Goal: Transaction & Acquisition: Purchase product/service

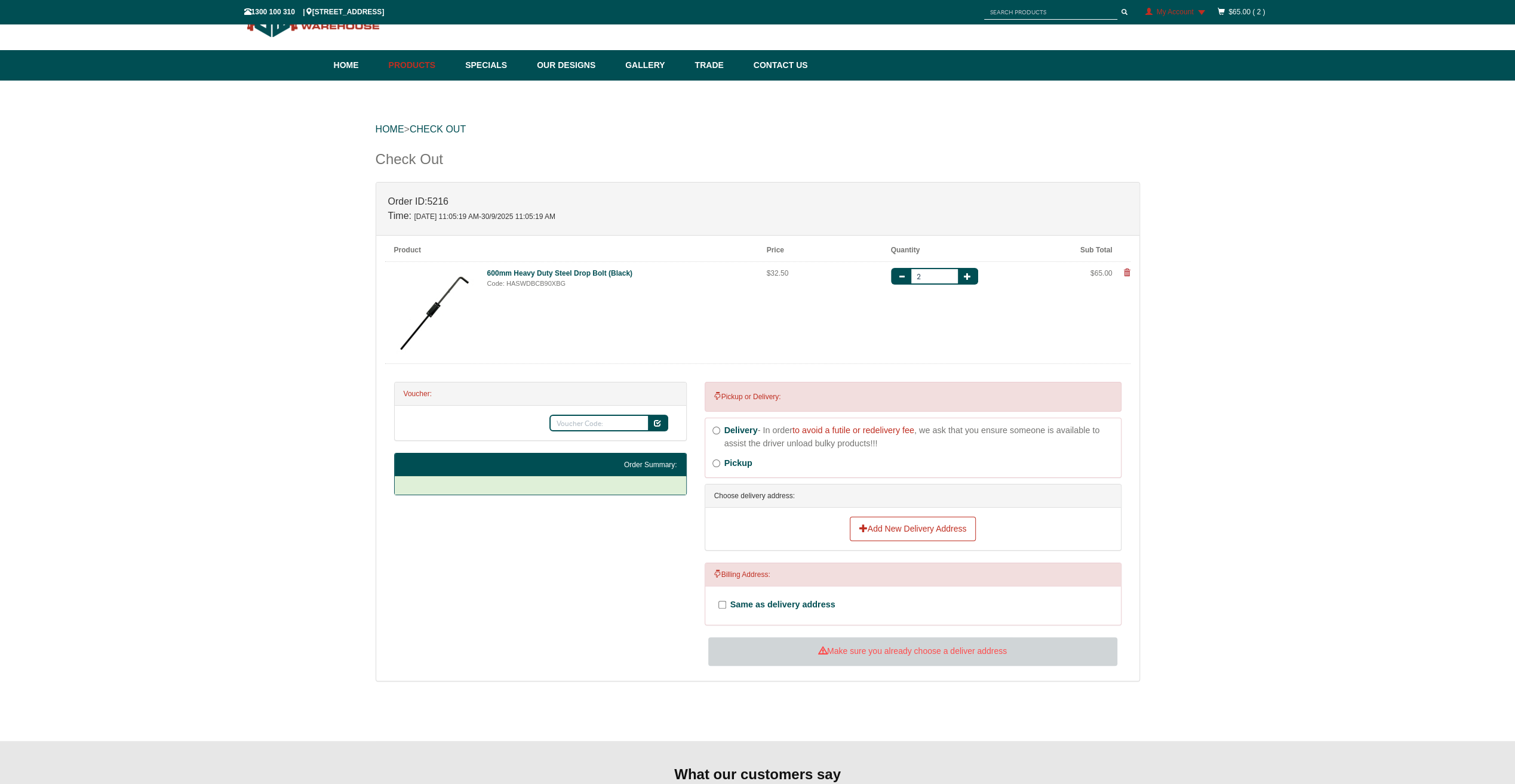
scroll to position [60, 0]
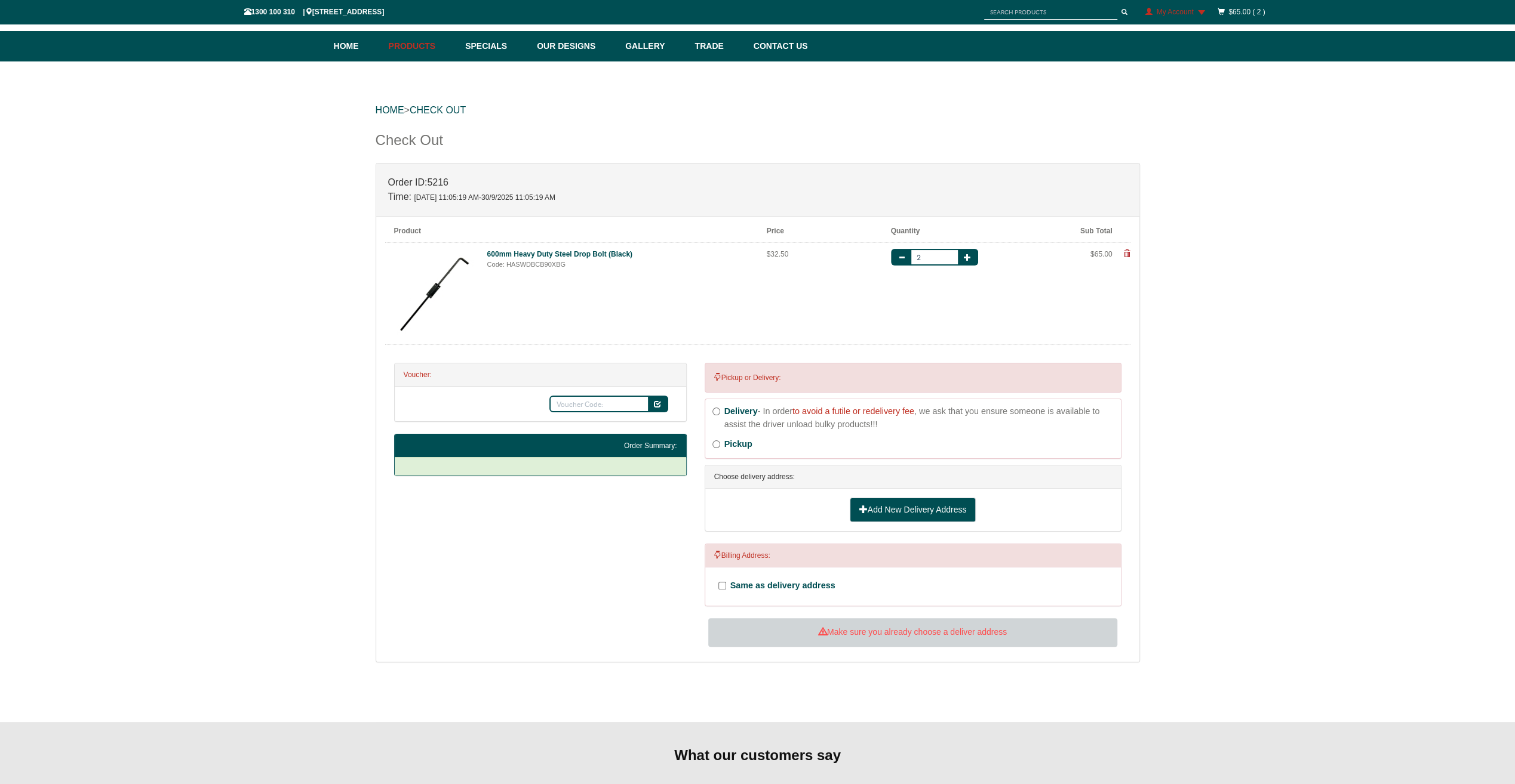
click at [882, 505] on link "Add New Delivery Address" at bounding box center [912, 510] width 126 height 25
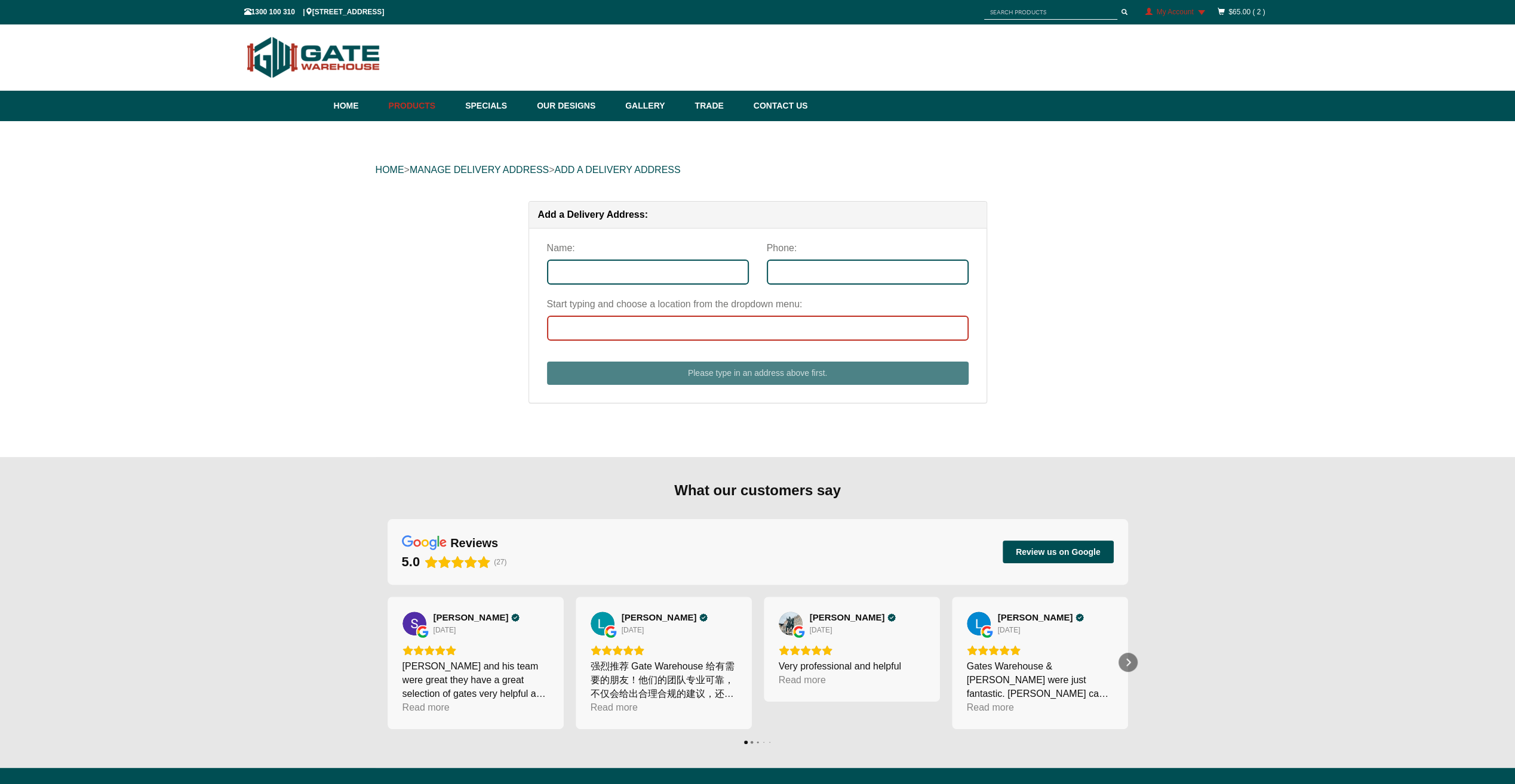
click at [560, 330] on input "Start typing and choose a location from the dropdown menu:" at bounding box center [758, 328] width 422 height 25
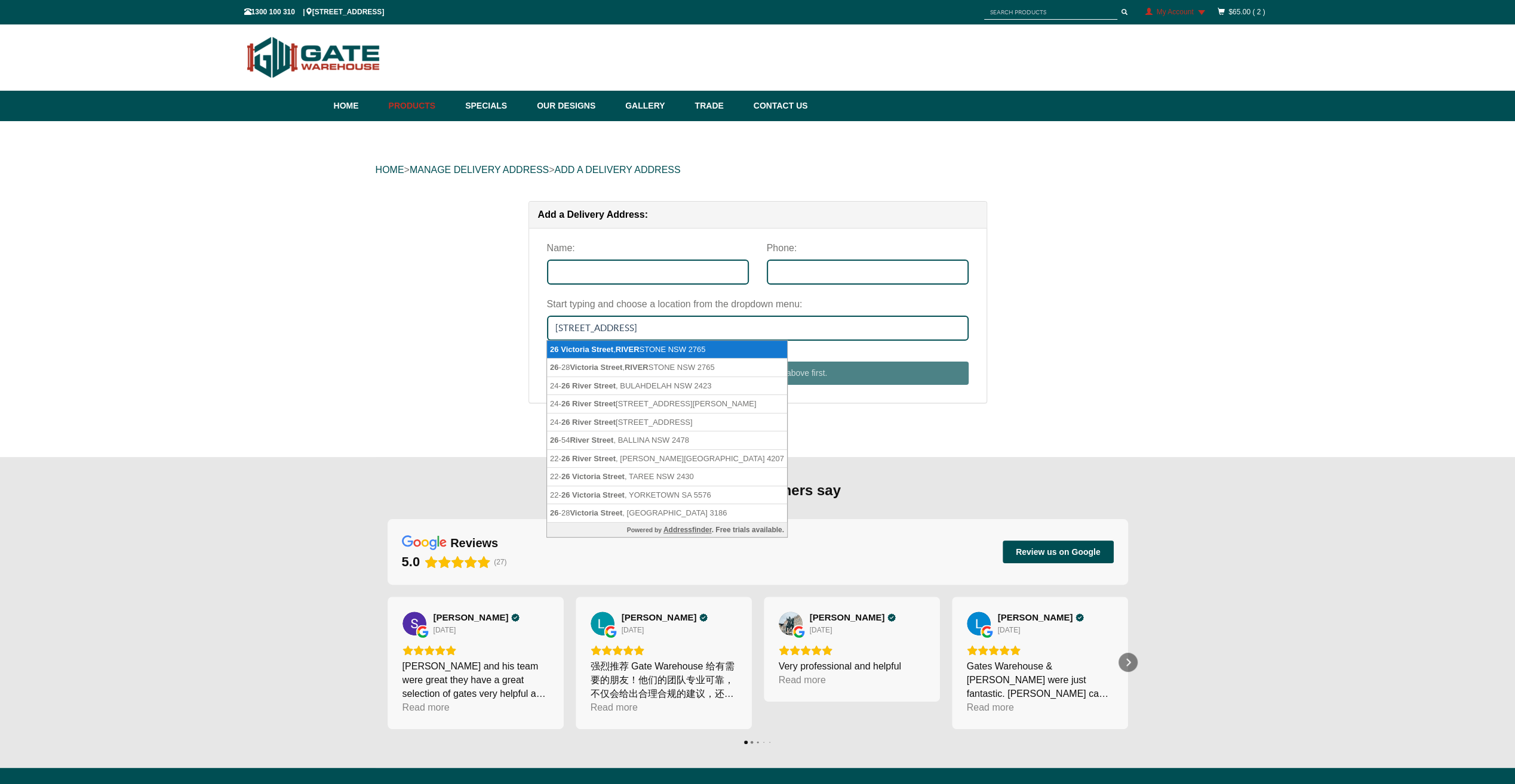
click at [607, 341] on li "[STREET_ADDRESS]" at bounding box center [667, 350] width 240 height 19
type input "[STREET_ADDRESS]"
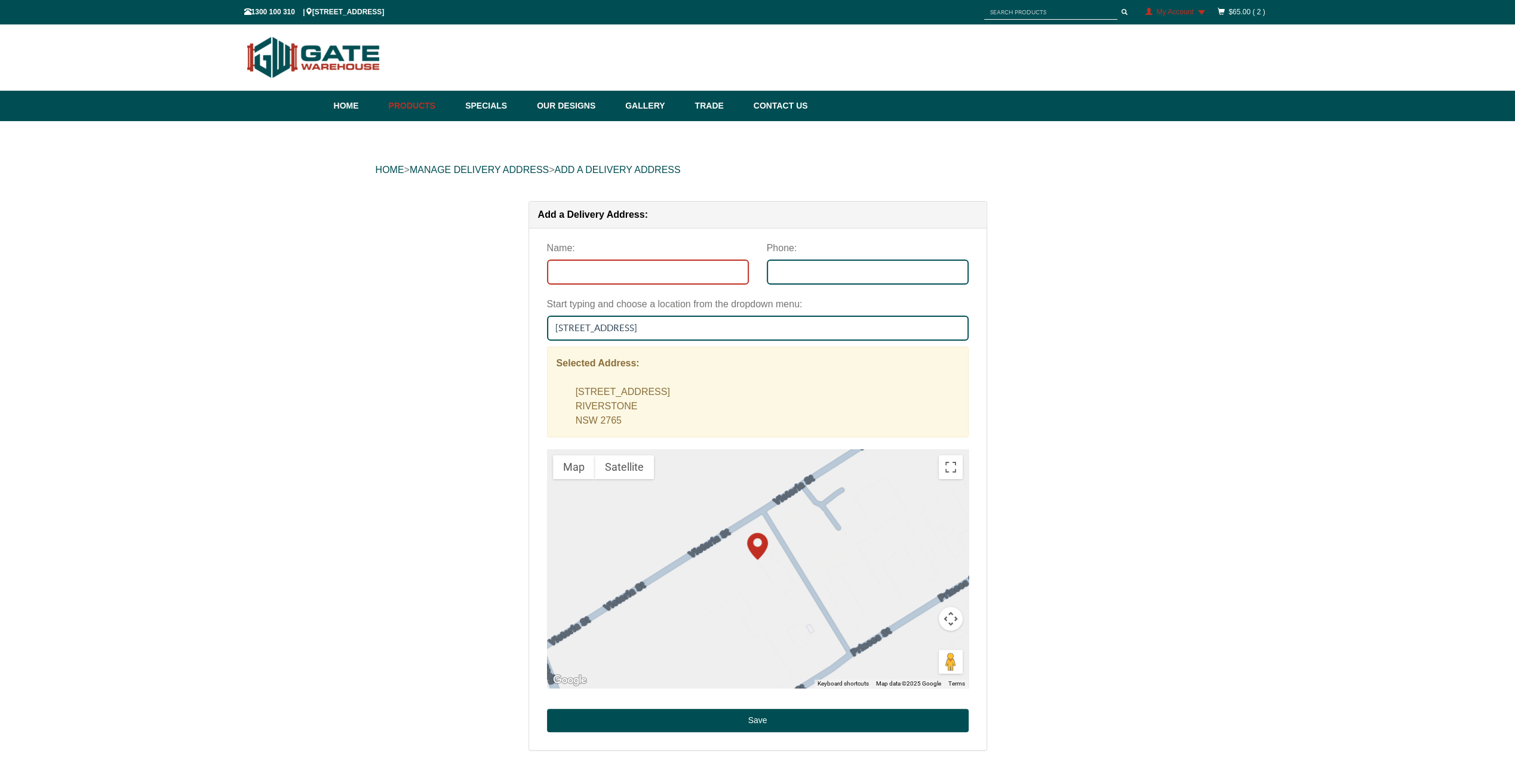
click at [593, 277] on input "Name:" at bounding box center [648, 272] width 202 height 25
type input "Chris Rogers"
type input "0448499631"
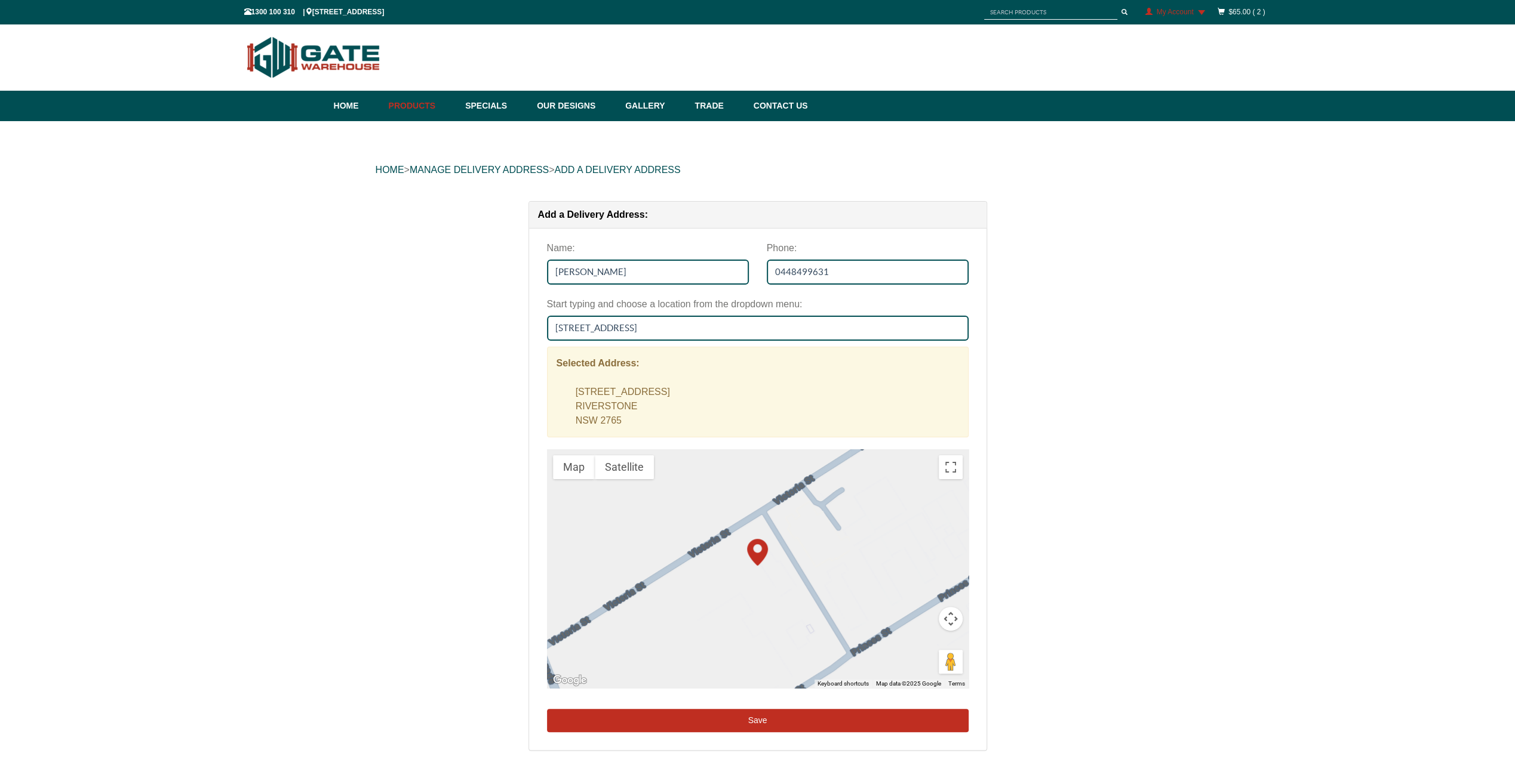
click at [696, 724] on button "Save" at bounding box center [758, 721] width 422 height 24
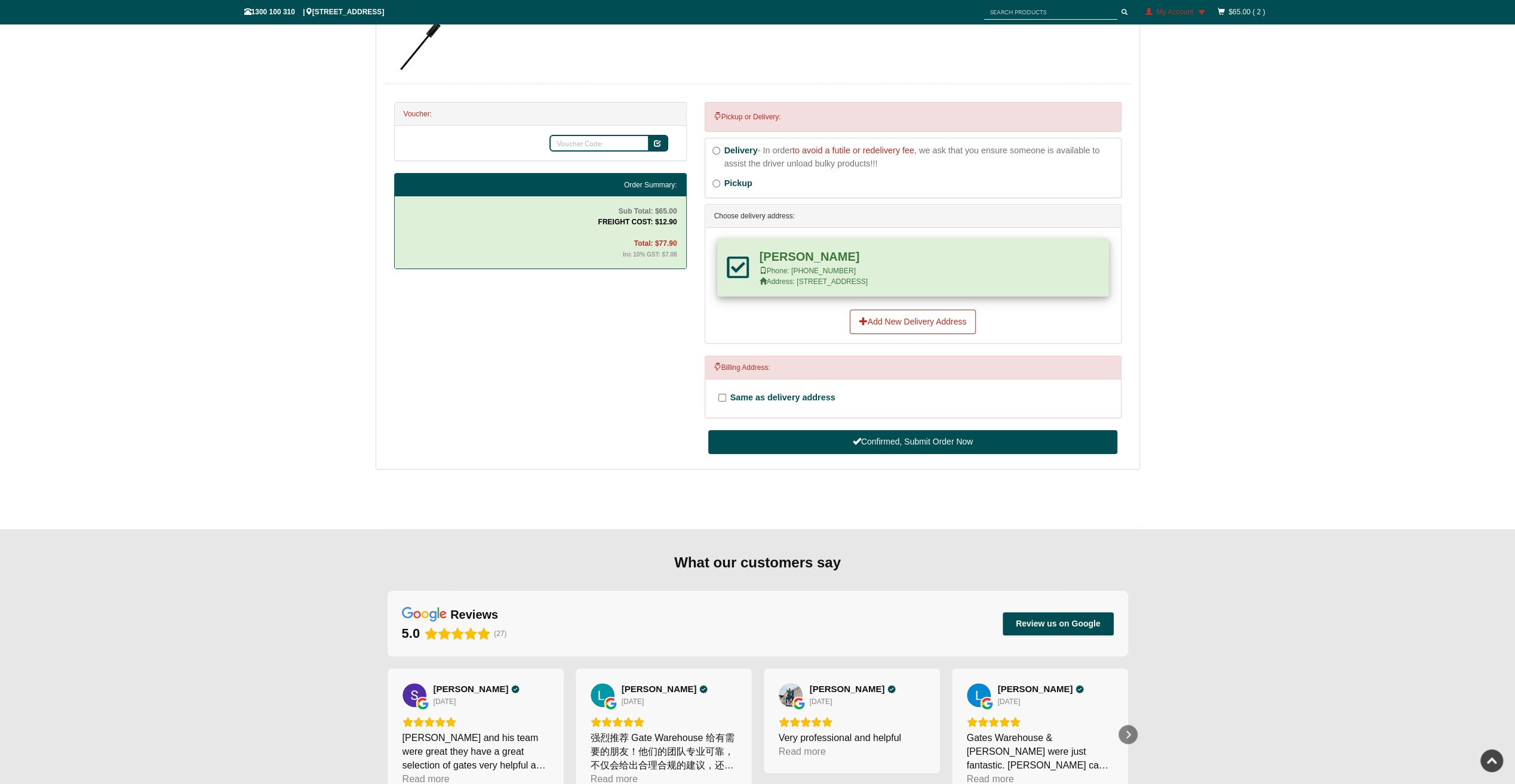
click at [1276, 250] on div "HOME > Check Out Check Out Order ID: 5216 Time: 30/9/2025 11:05:19 AM-30/9/2025…" at bounding box center [758, 165] width 1515 height 729
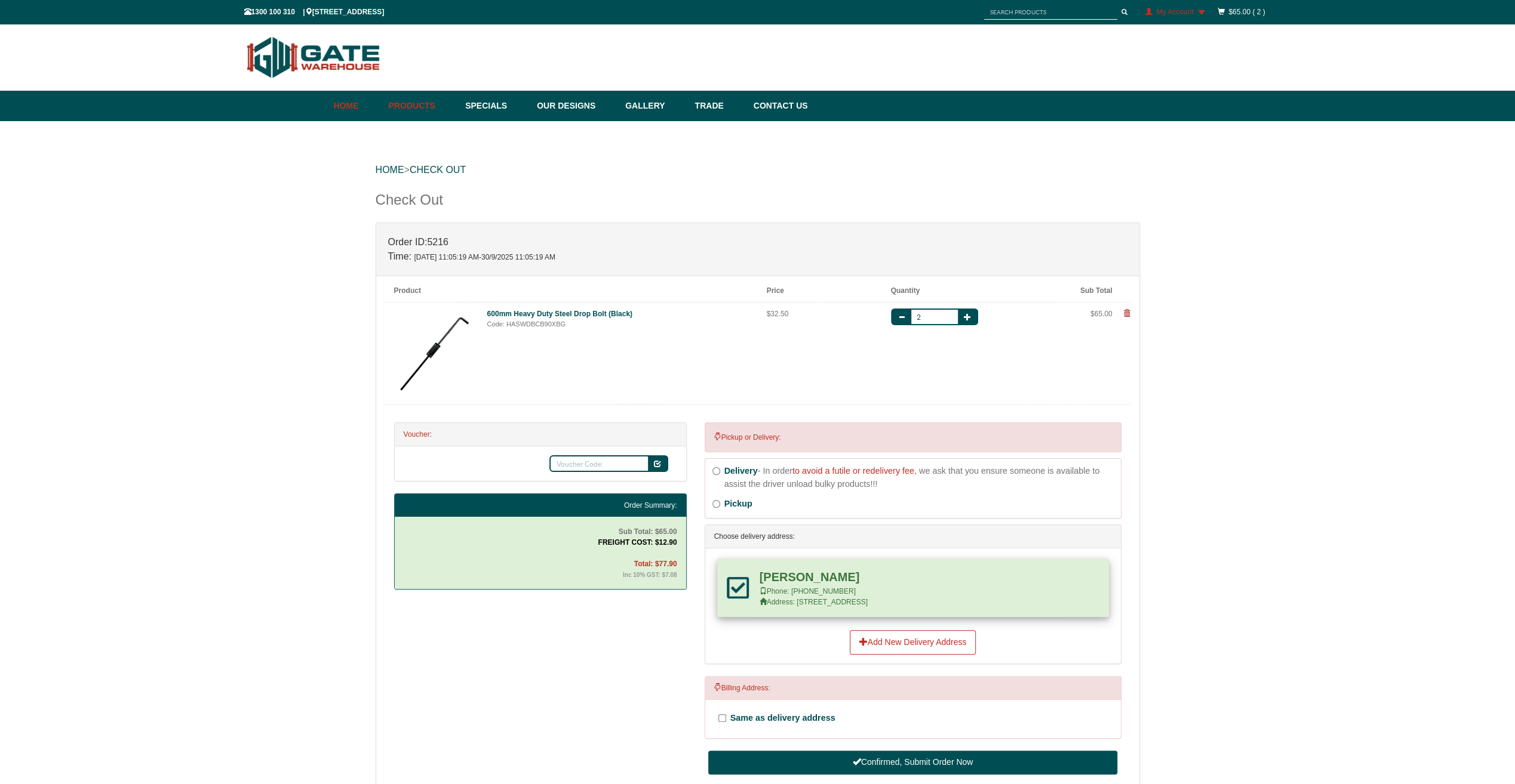
click at [348, 114] on link "Home" at bounding box center [358, 106] width 49 height 31
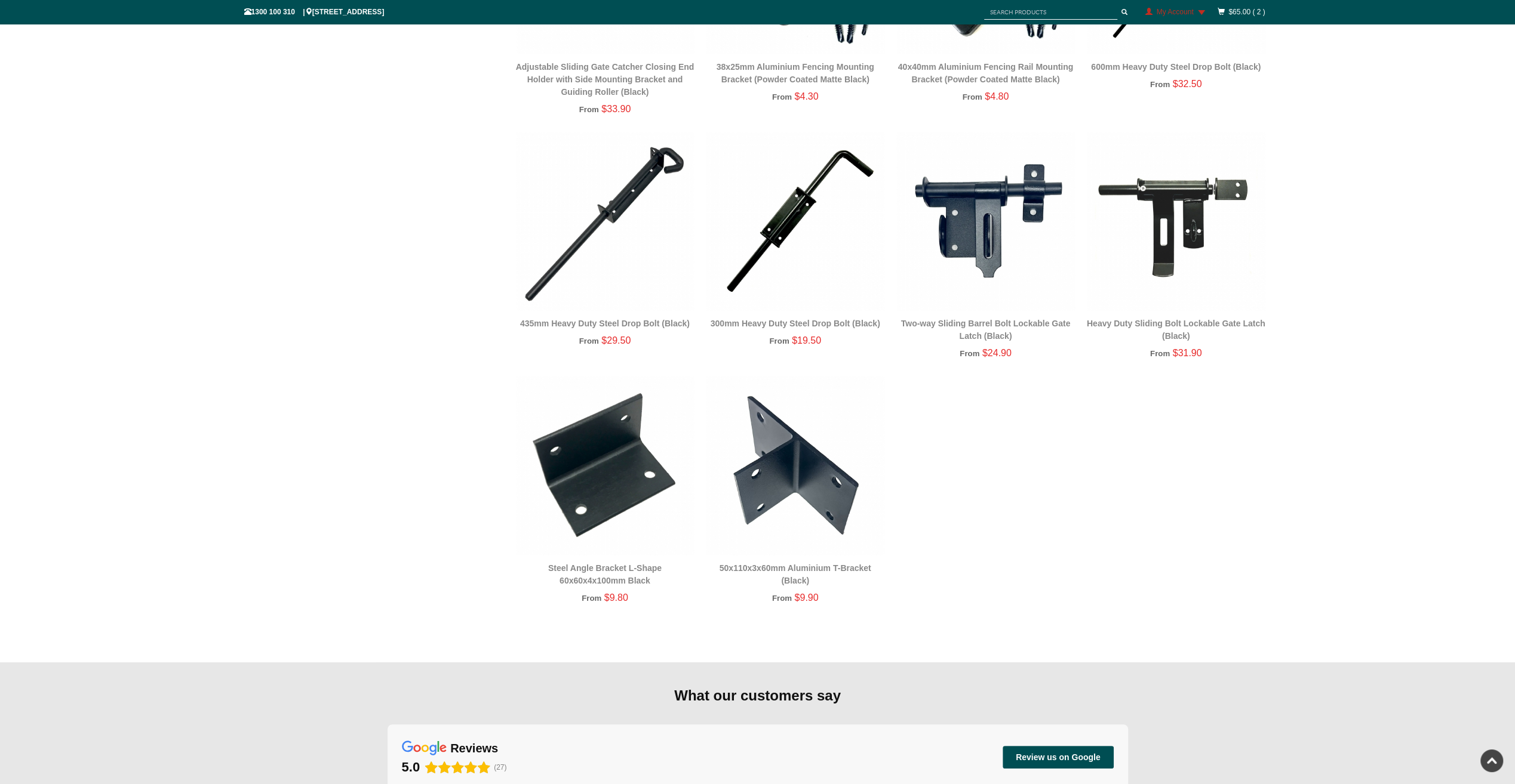
scroll to position [2119, 0]
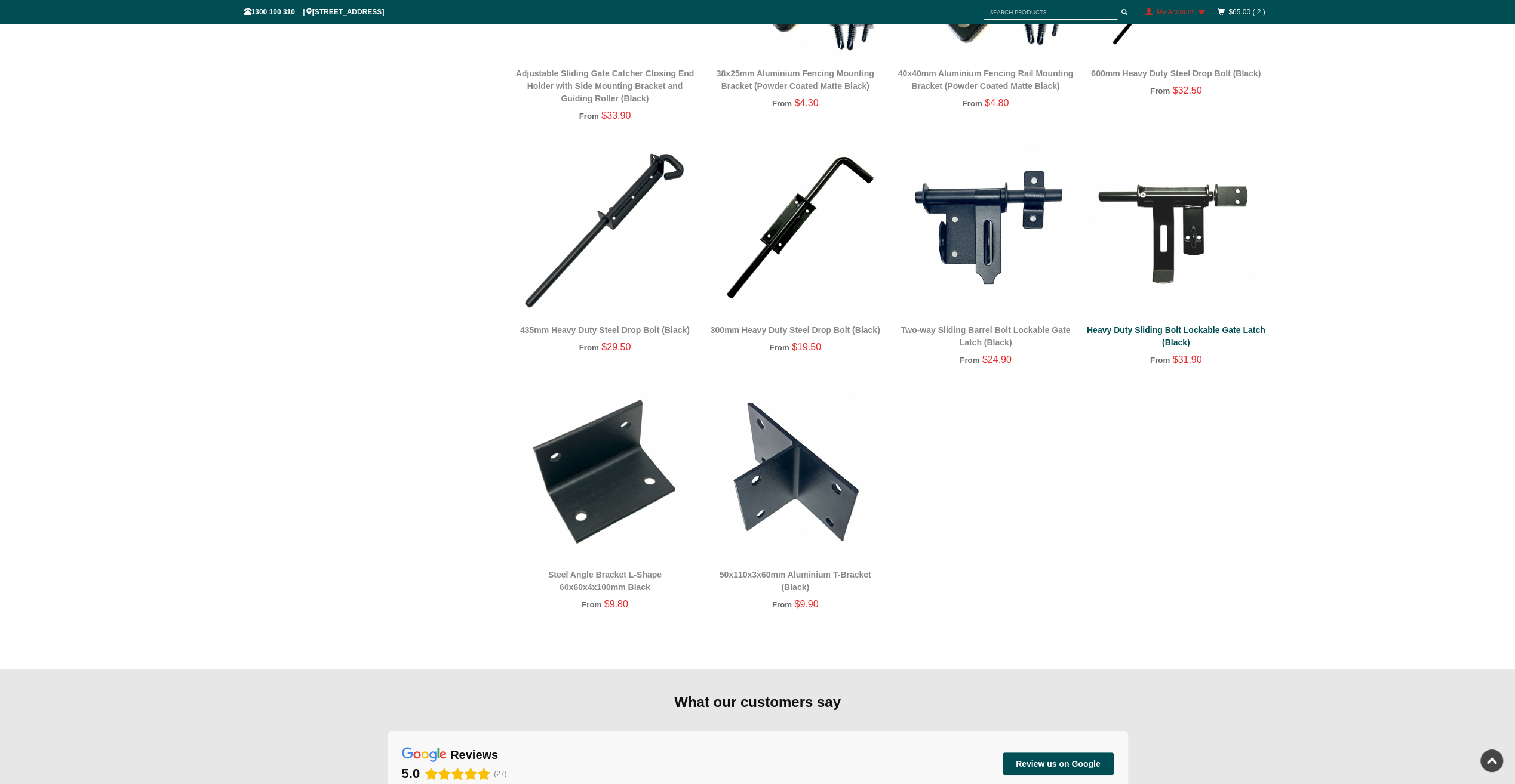
click at [1182, 332] on link "Heavy Duty Sliding Bolt Lockable Gate Latch (Black)" at bounding box center [1175, 337] width 178 height 22
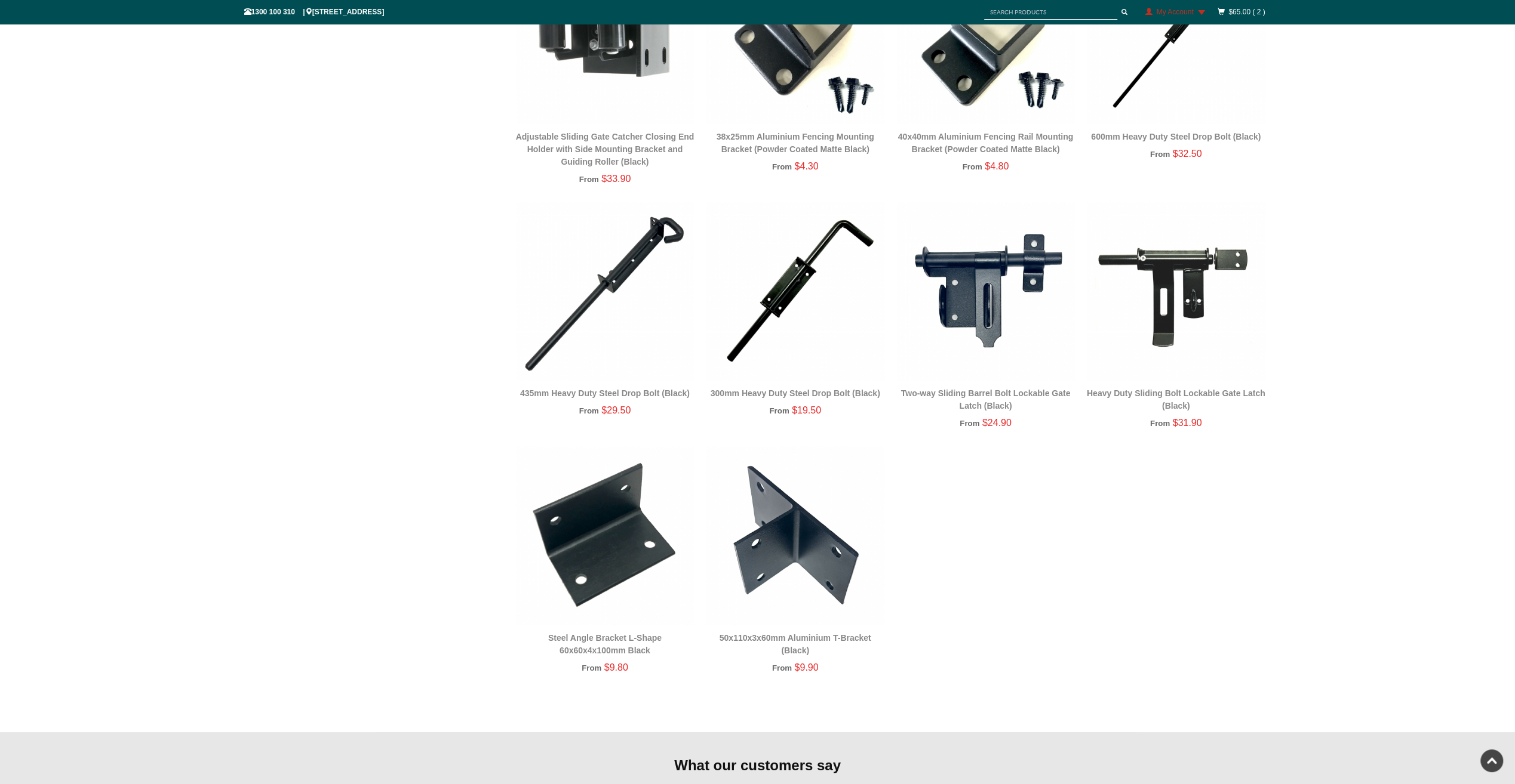
scroll to position [2000, 0]
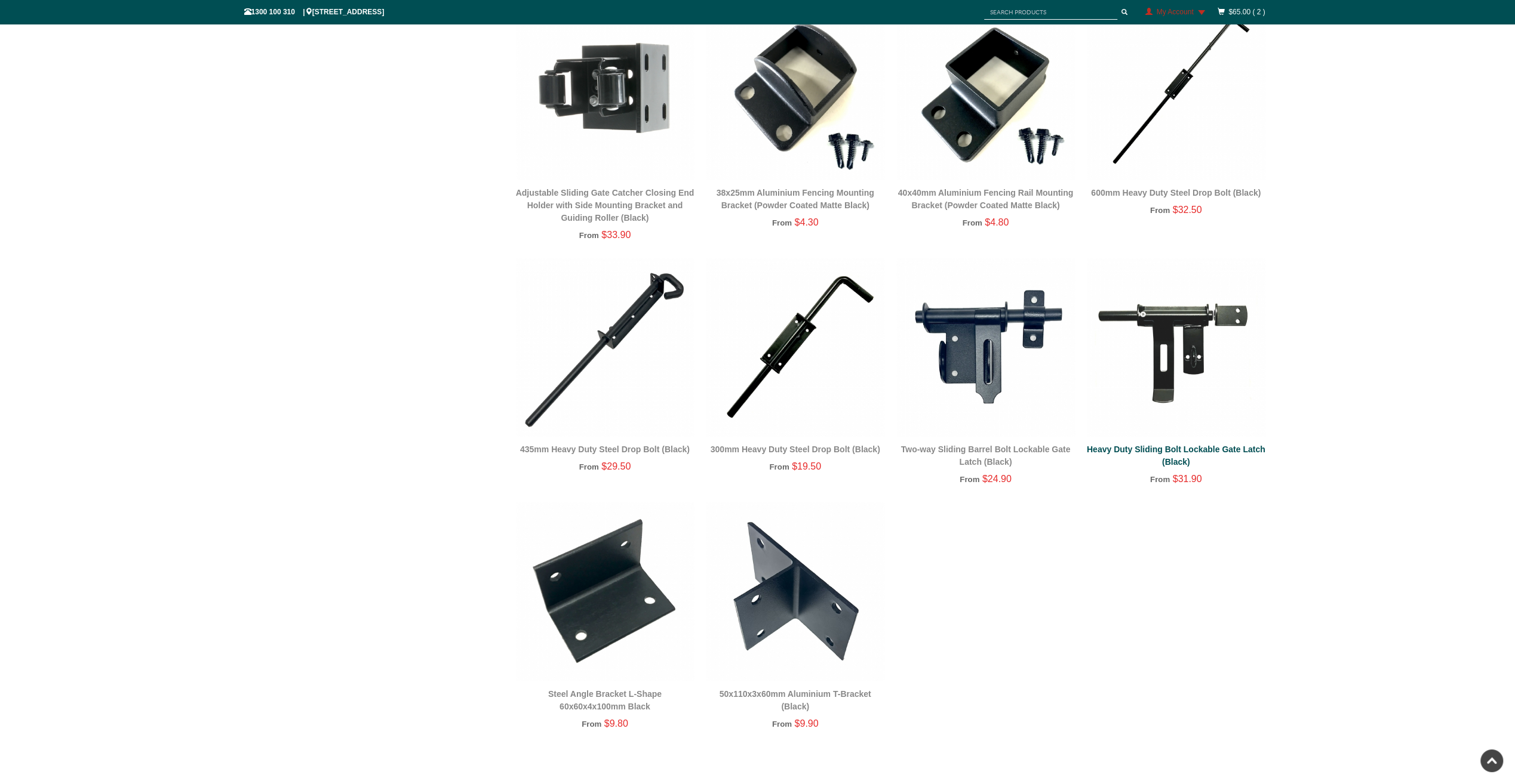
click at [1163, 453] on link "Heavy Duty Sliding Bolt Lockable Gate Latch (Black)" at bounding box center [1175, 456] width 178 height 22
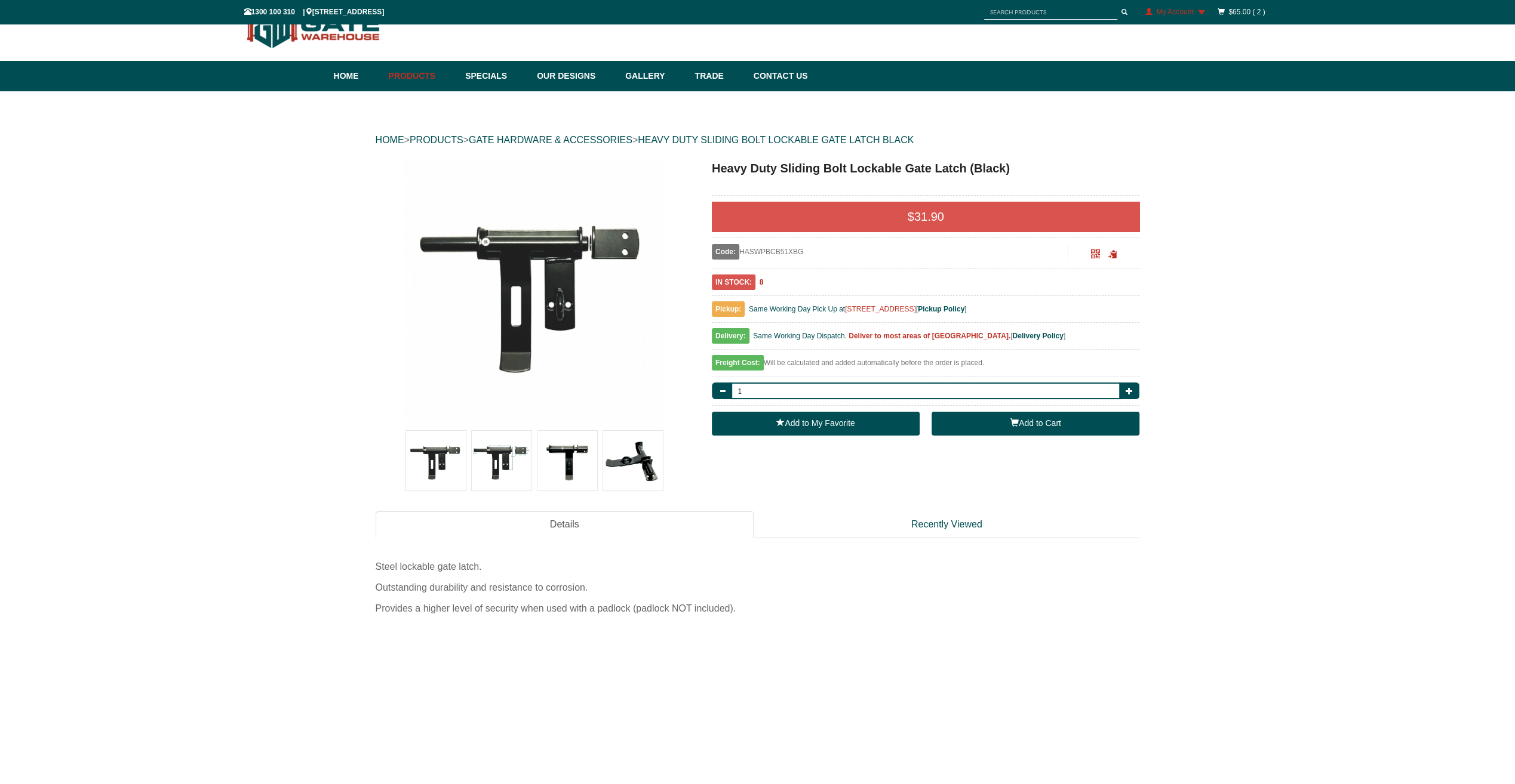
click at [987, 424] on button "Add to Cart" at bounding box center [1035, 424] width 208 height 24
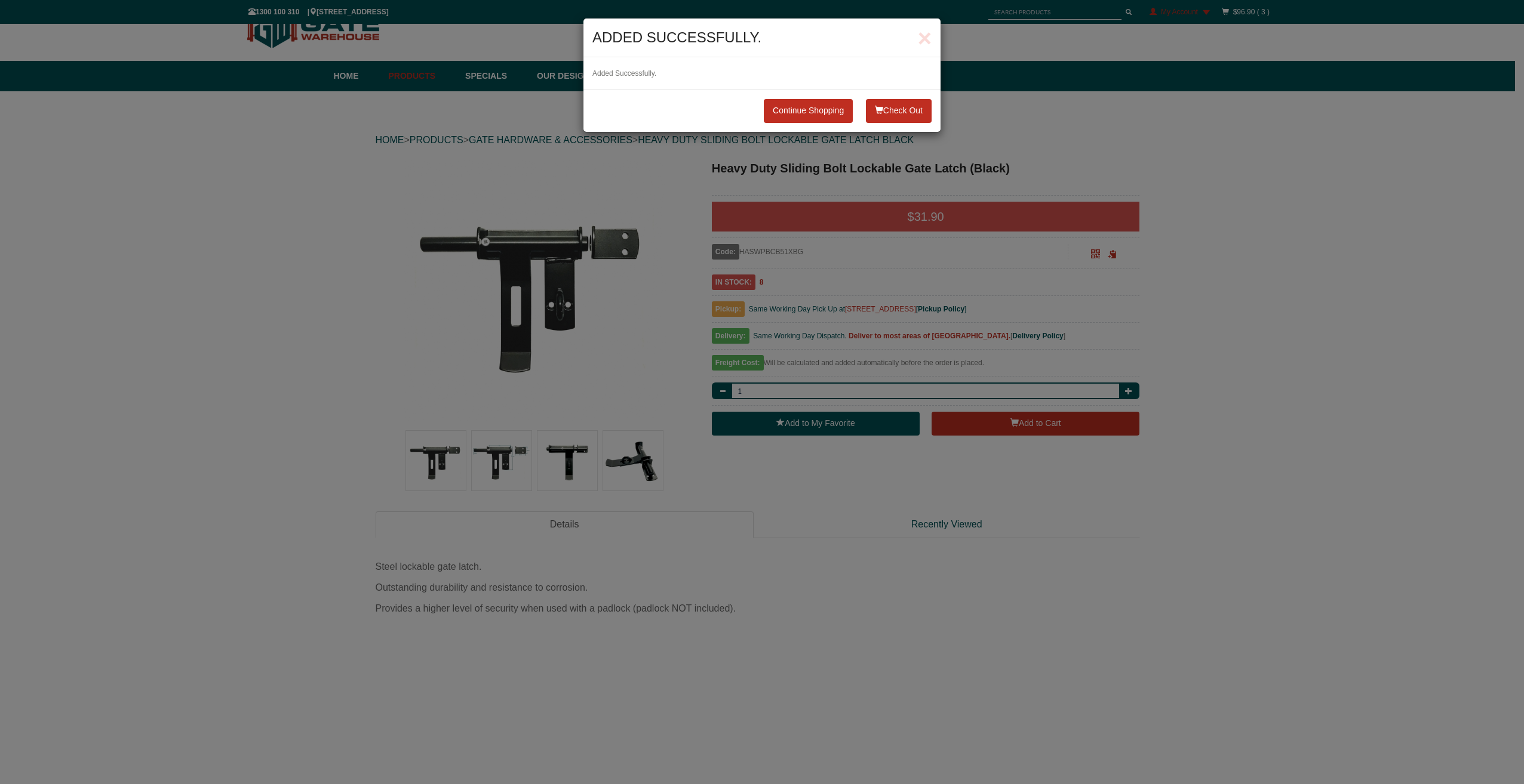
click at [890, 110] on button "Check Out" at bounding box center [899, 111] width 66 height 24
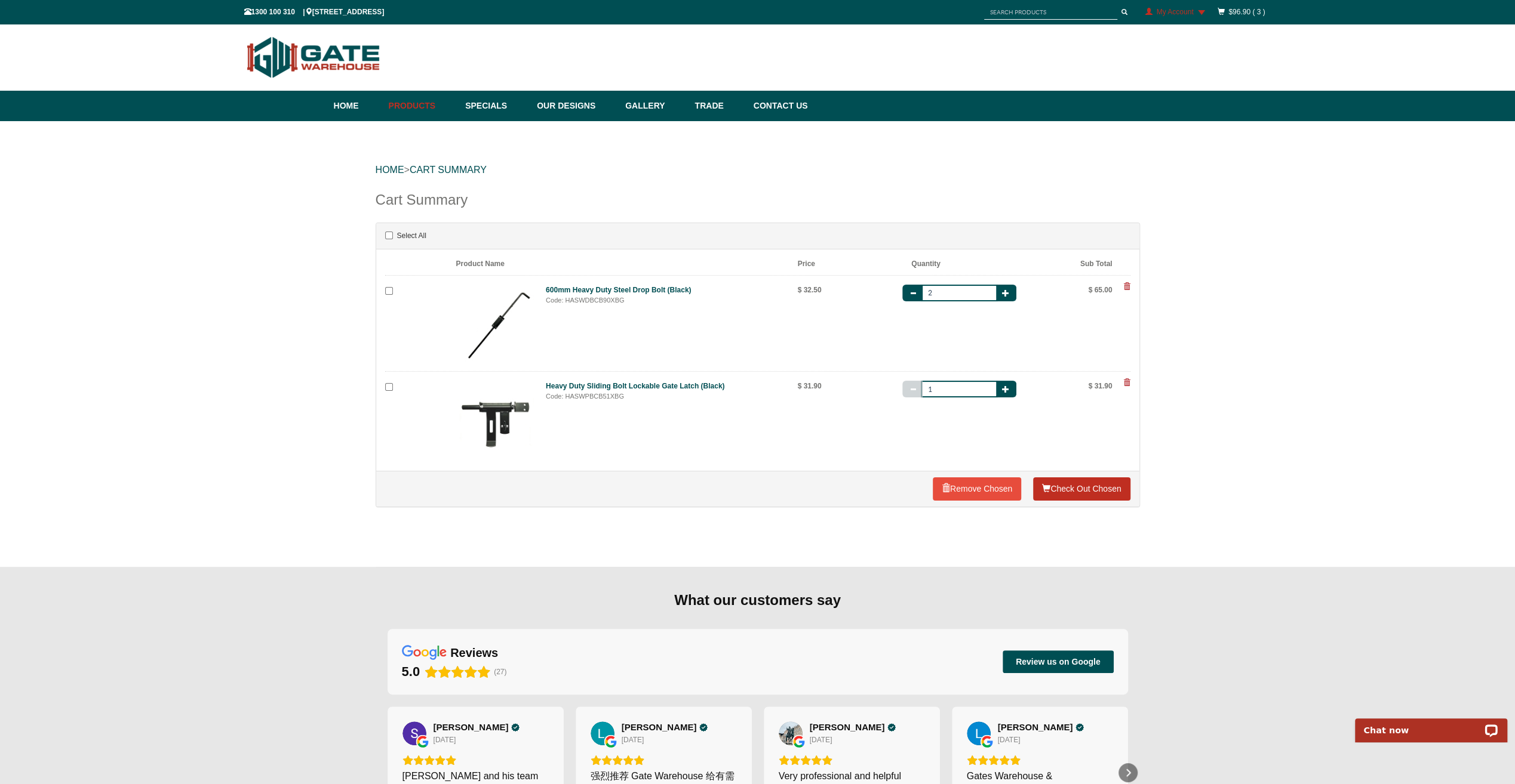
click at [1096, 487] on link "Check Out Chosen" at bounding box center [1081, 490] width 97 height 24
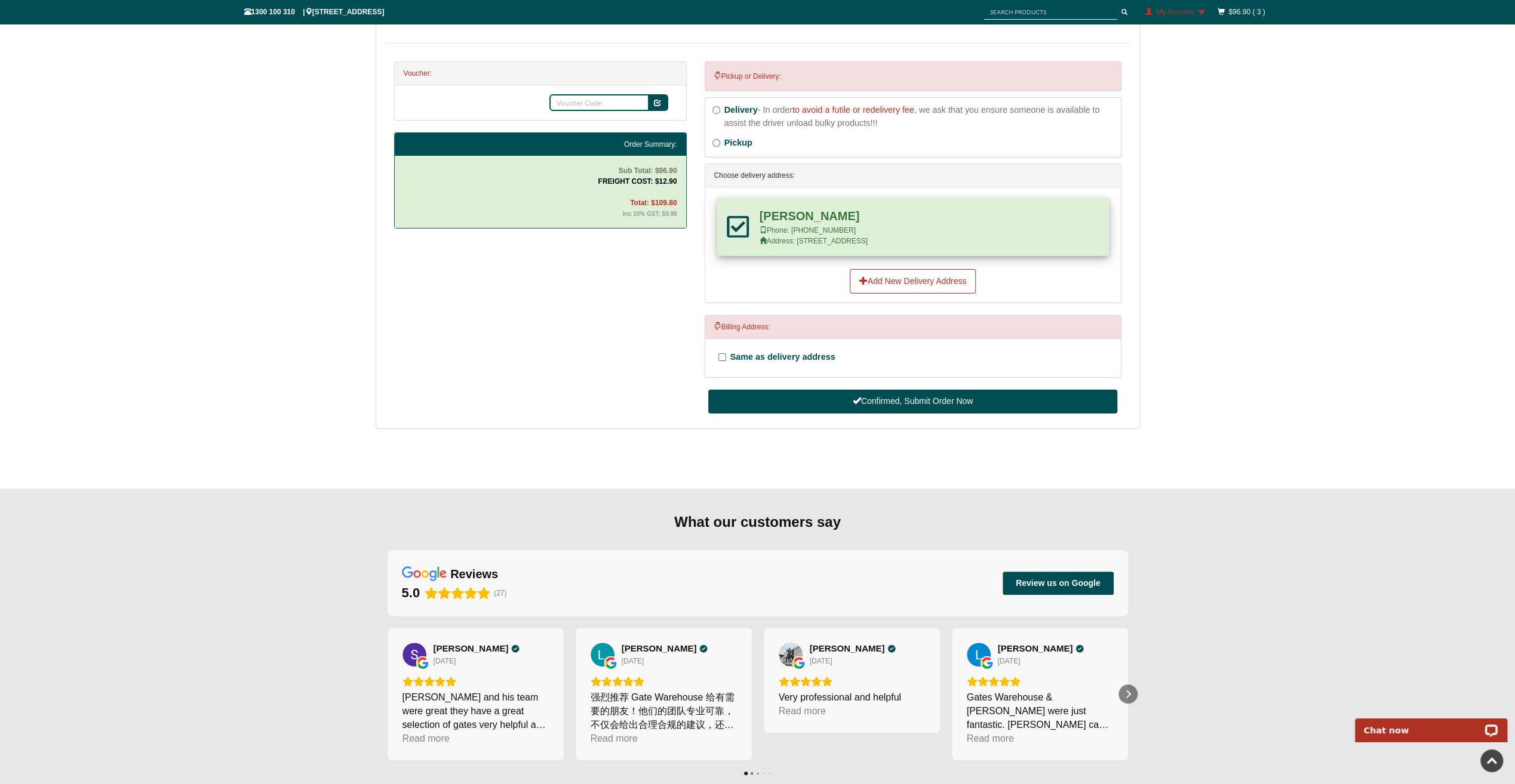
scroll to position [483, 0]
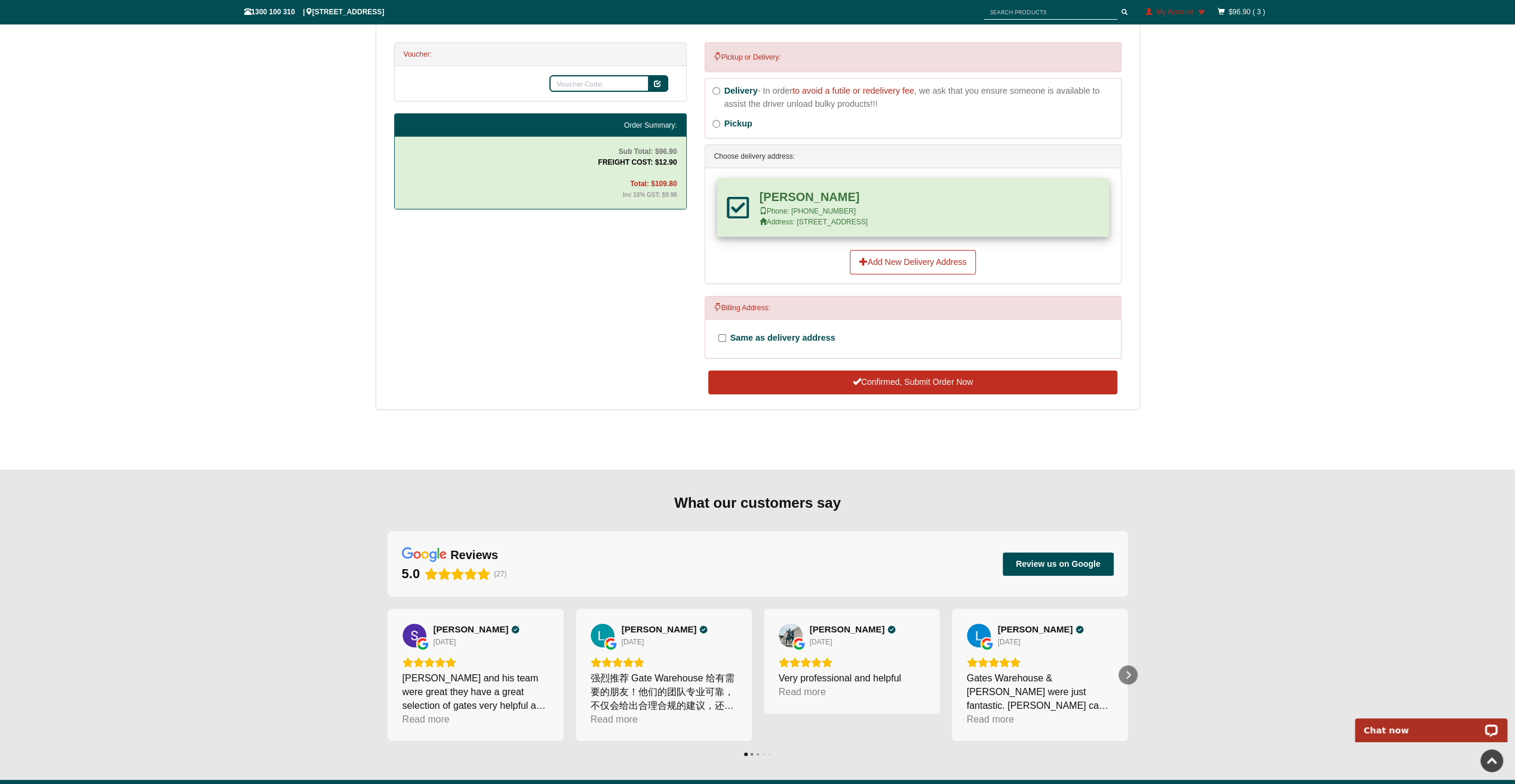
click at [1024, 381] on button "Confirmed, Submit Order Now" at bounding box center [912, 382] width 408 height 24
click at [1024, 377] on button "Confirmed, Submit Order Now" at bounding box center [912, 382] width 408 height 24
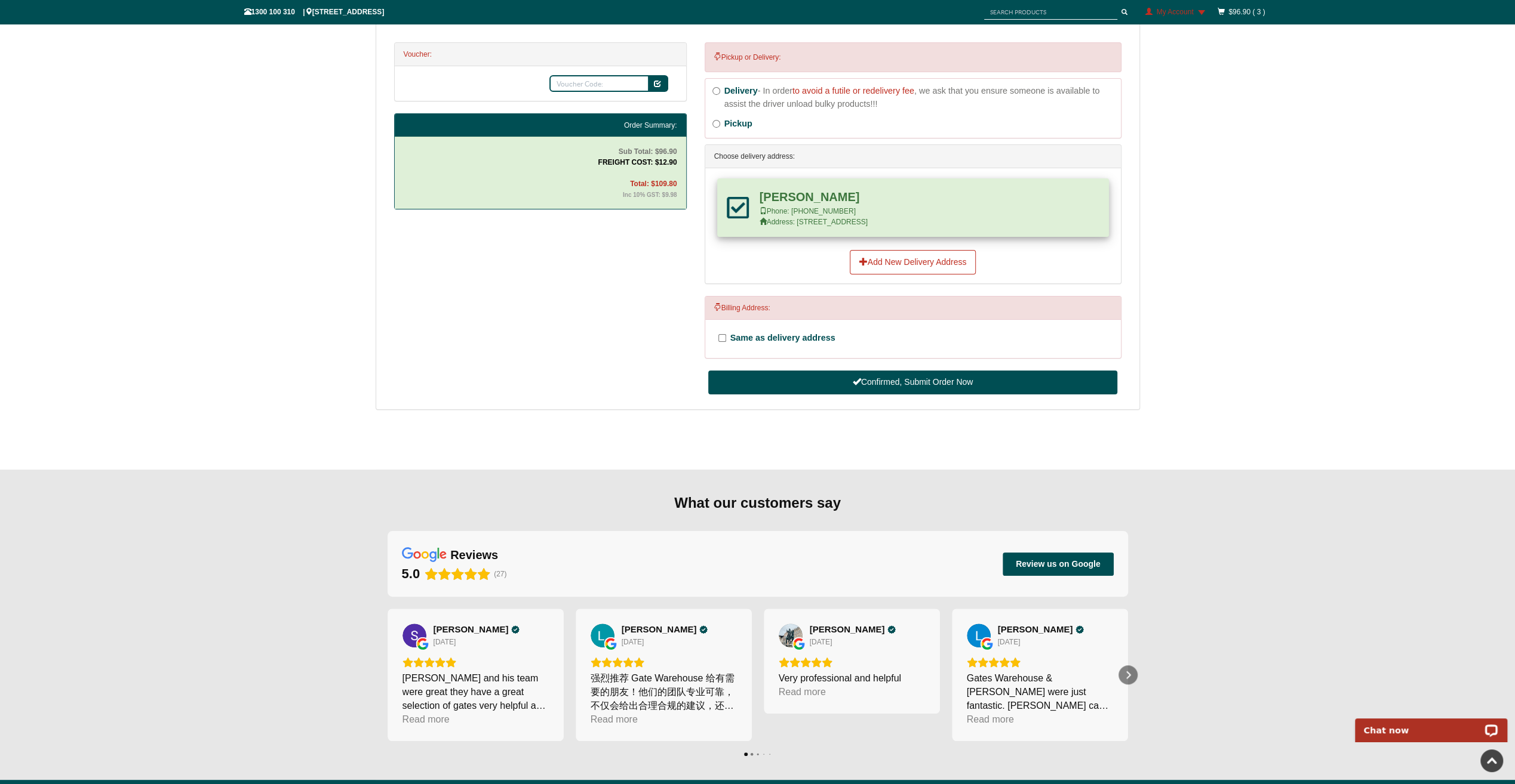
click at [1265, 323] on div "HOME > Check Out Check Out Order ID: 5216 Time: 30/9/2025 11:05:19 AM-30/9/2025…" at bounding box center [758, 54] width 1515 height 831
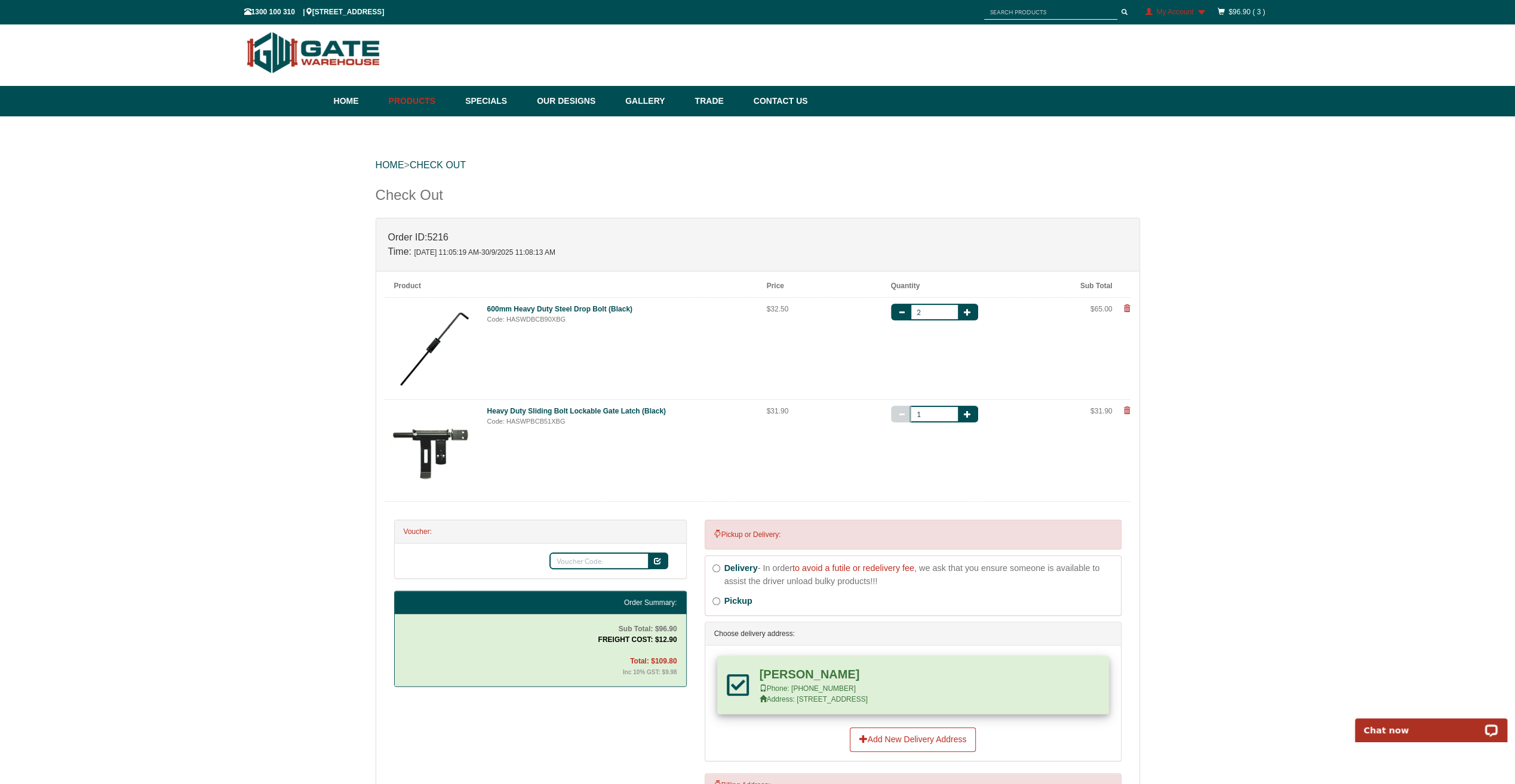
scroll to position [303, 0]
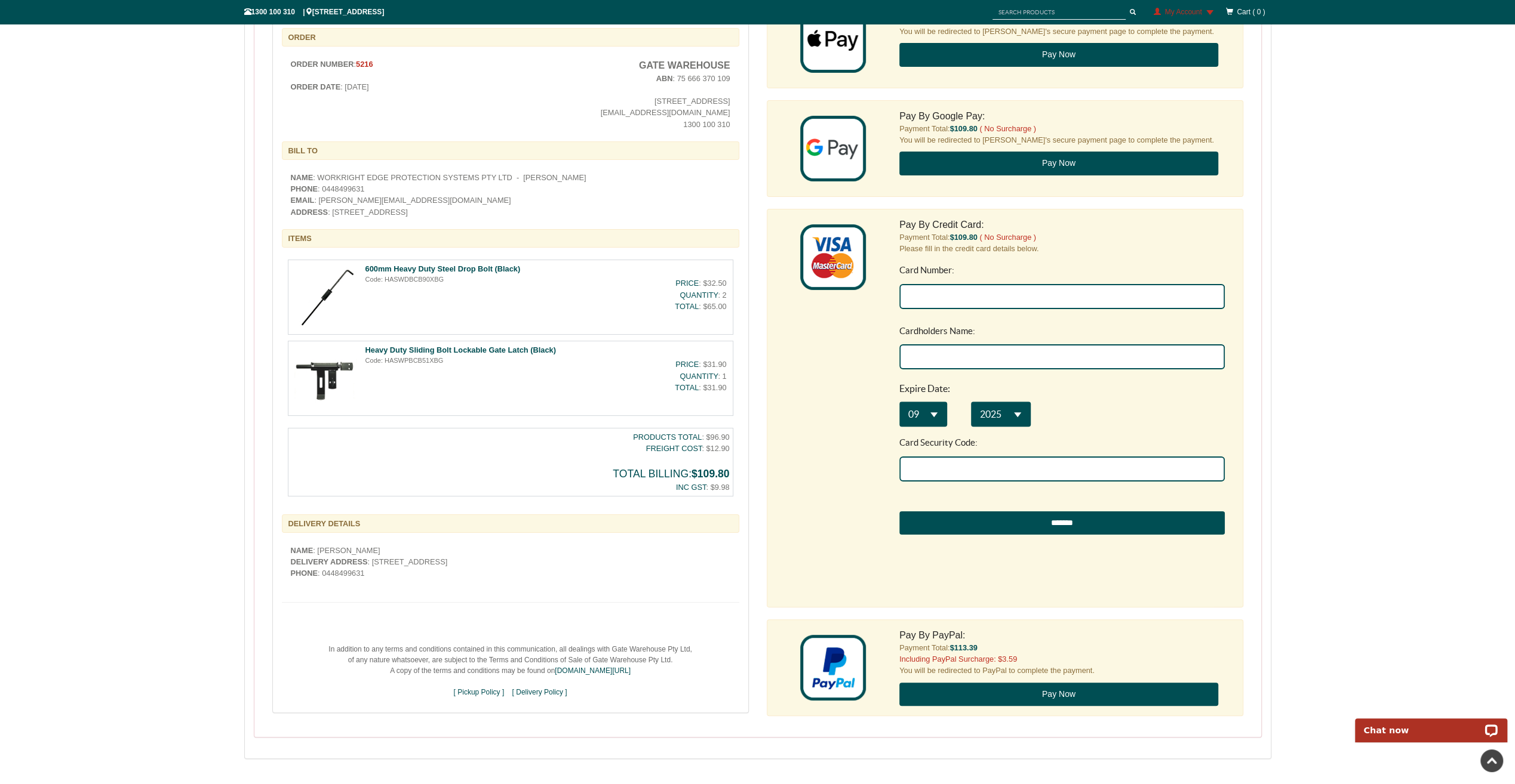
scroll to position [298, 0]
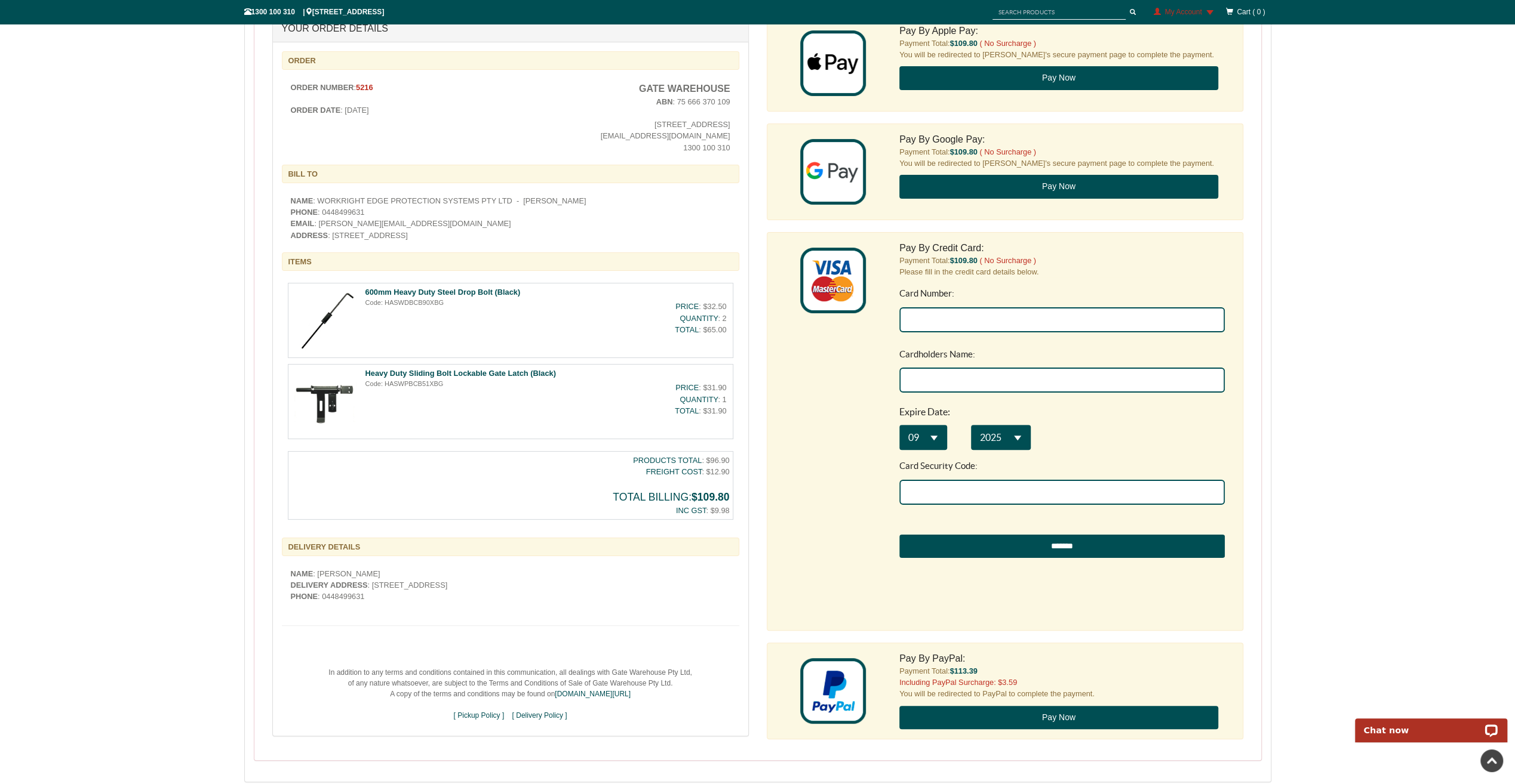
click at [971, 310] on input "Card Number:" at bounding box center [1062, 320] width 326 height 25
type input "[CREDIT_CARD_NUMBER]"
type input "[PERSON_NAME]"
type input "741"
type input "[CREDIT_CARD_NUMBER]"
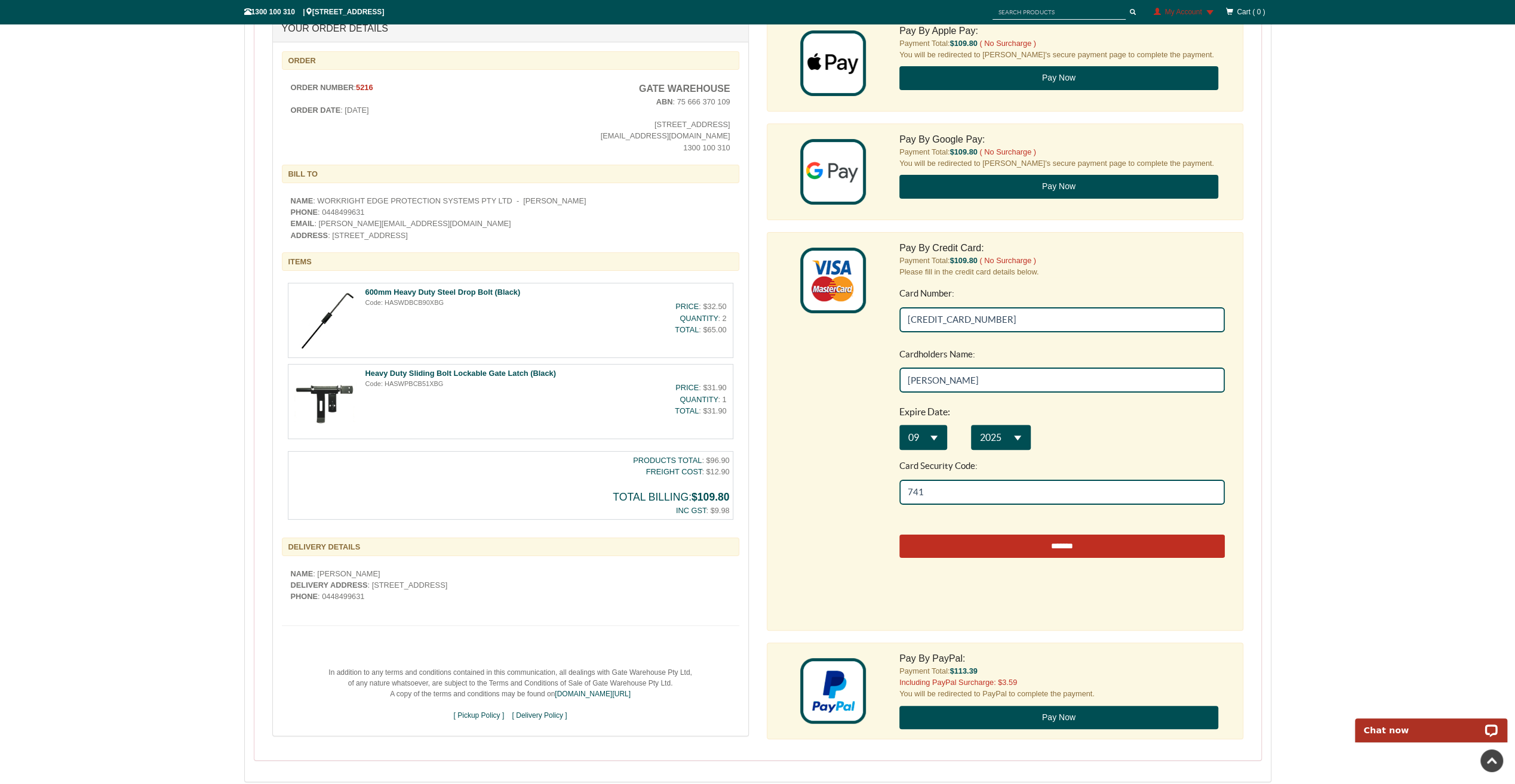
click at [1031, 542] on input "*******" at bounding box center [1062, 547] width 326 height 24
type input "**********"
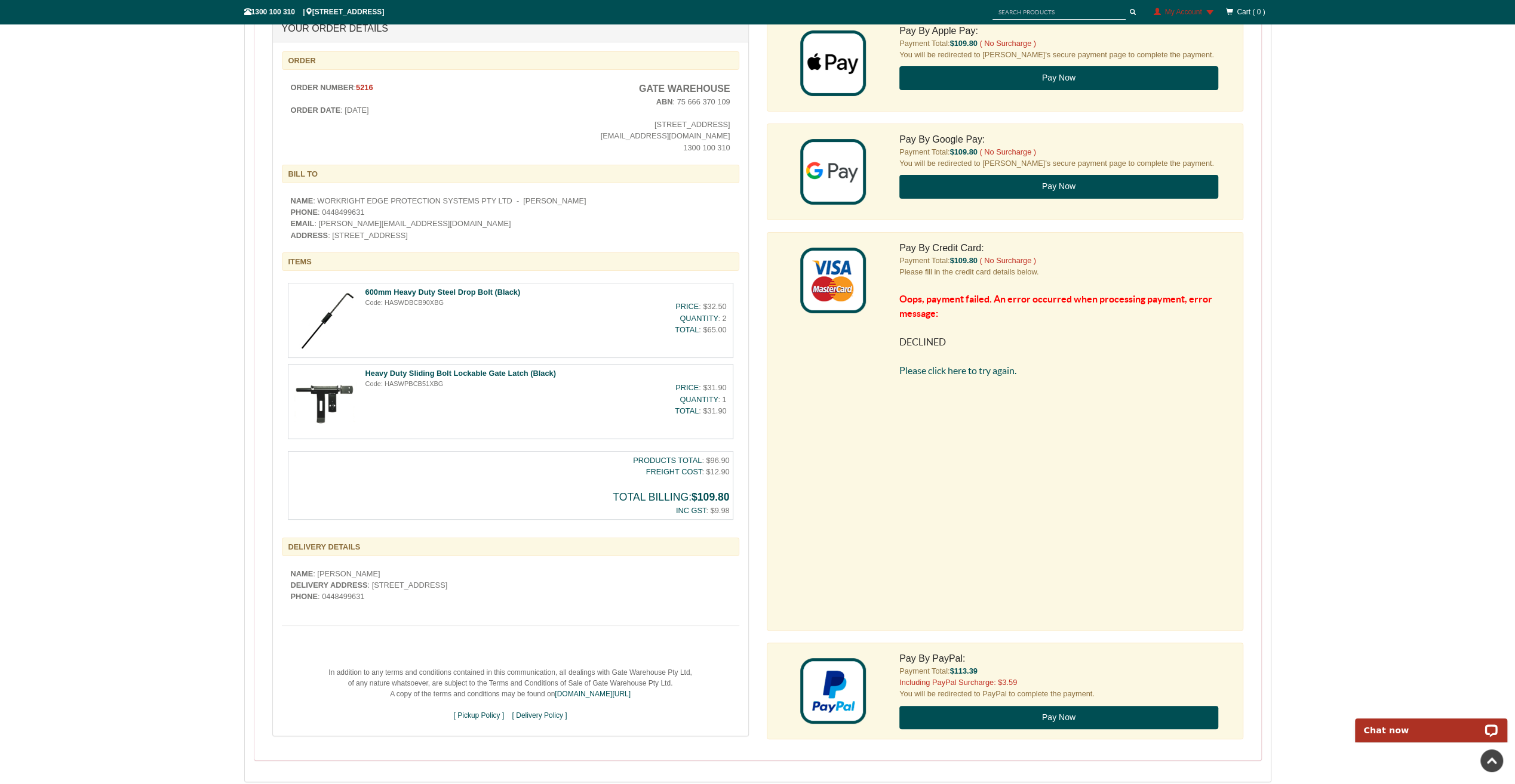
scroll to position [0, 0]
click at [1004, 371] on link "Please click here to try again." at bounding box center [958, 371] width 117 height 11
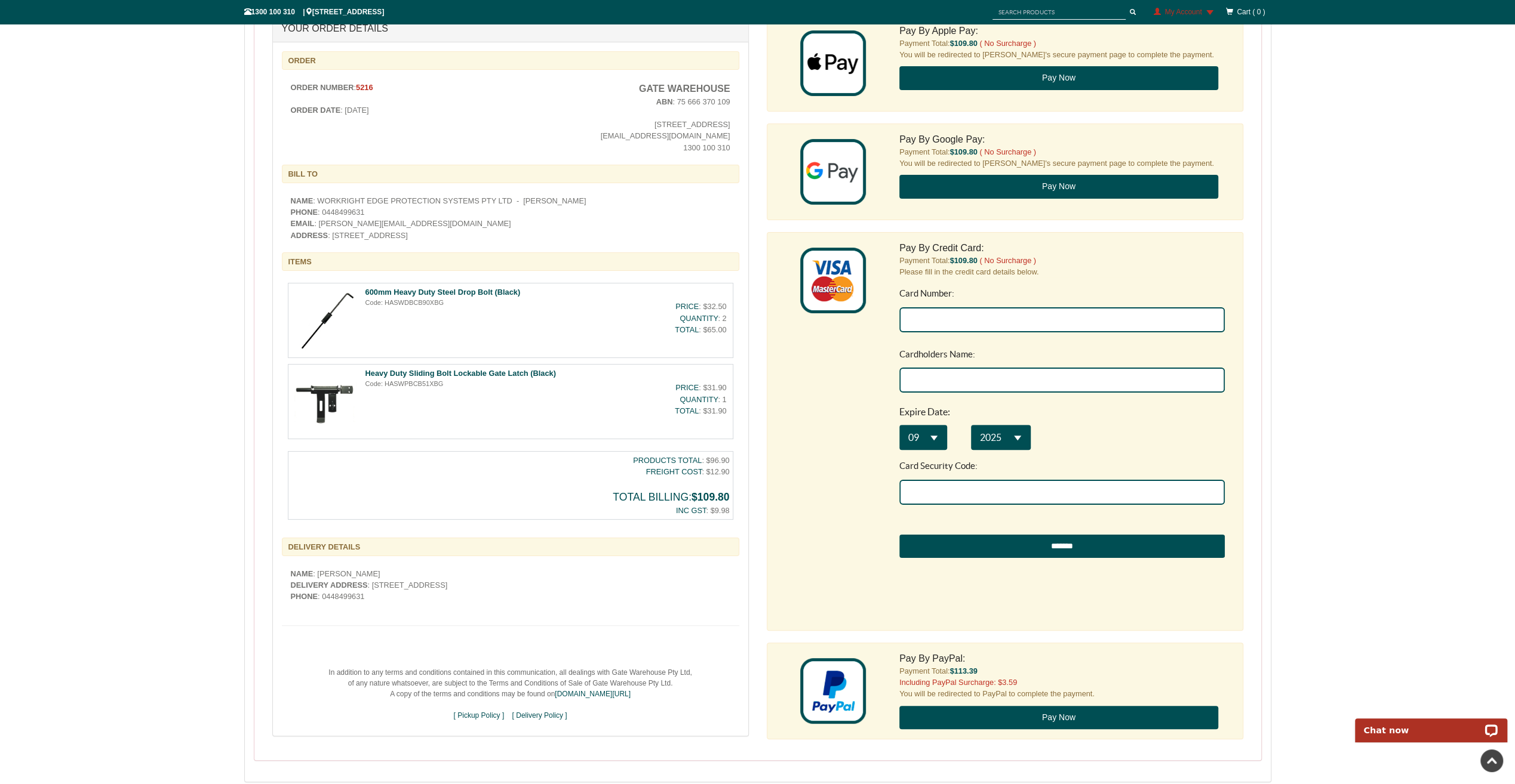
click at [1022, 319] on input "Card Number:" at bounding box center [1062, 320] width 326 height 25
type input "[CREDIT_CARD_NUMBER]"
click at [1144, 380] on input "Cardholders Name:" at bounding box center [1062, 381] width 326 height 25
type input "[PERSON_NAME]"
click at [1178, 428] on div "09 ** ** ** ** ** ** ** ** ** ** ** ** 2025 **** **** **** **** **** **** **** …" at bounding box center [1062, 438] width 326 height 25
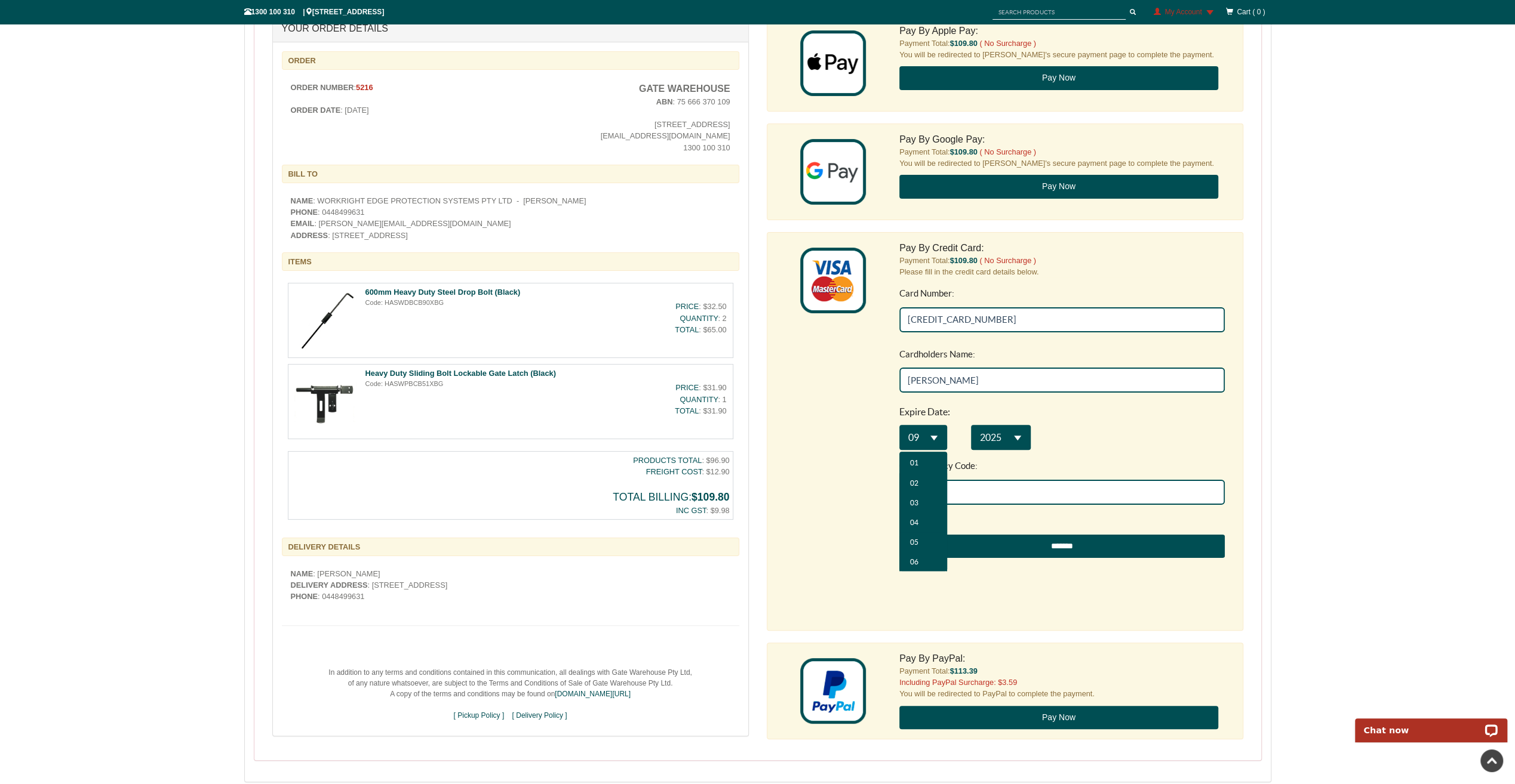
scroll to position [60, 0]
select select "**"
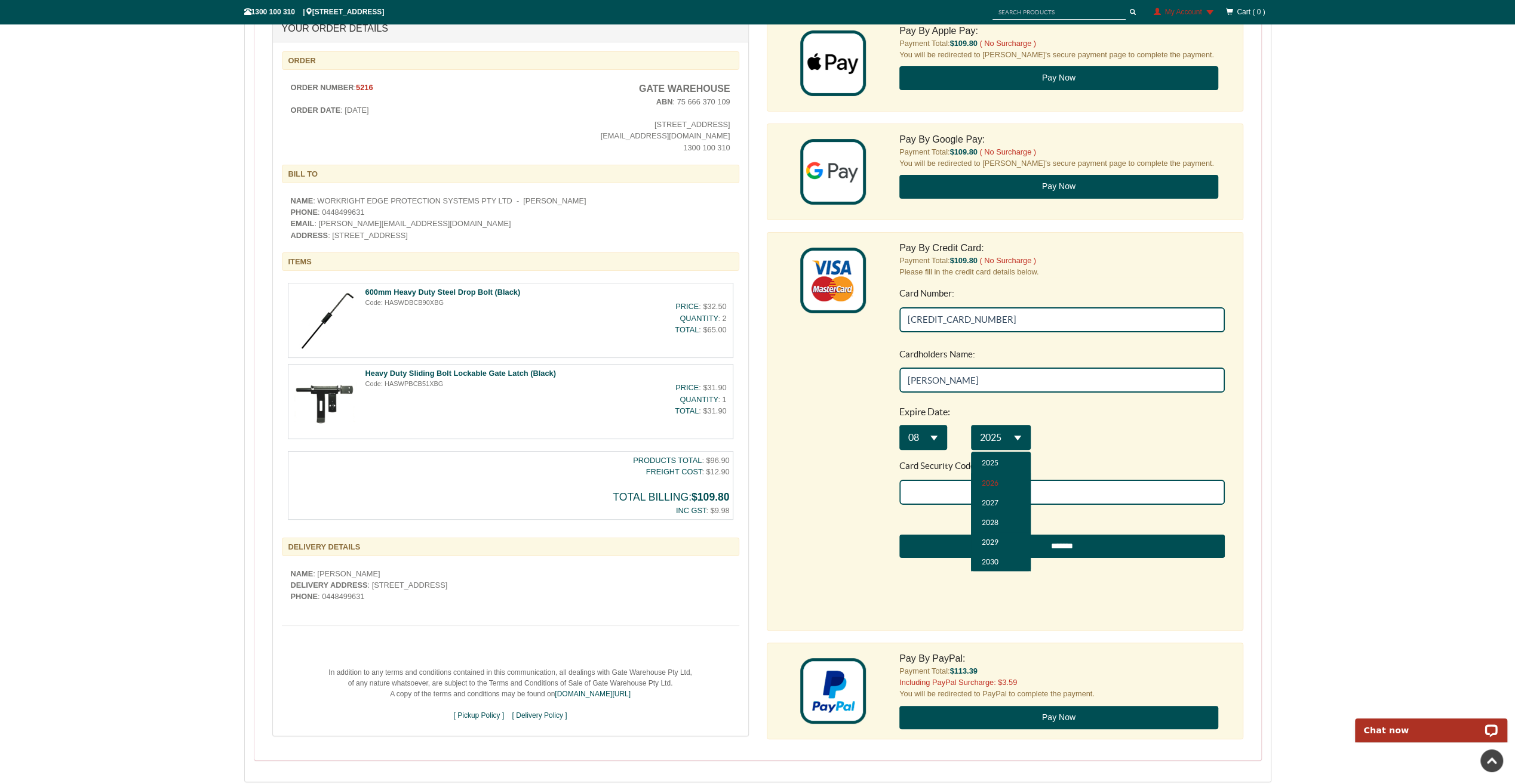
select select "**"
click at [978, 495] on input "Card Security Code:" at bounding box center [1062, 493] width 326 height 25
type input "398"
click at [1108, 453] on div "Card Security Code: 398" at bounding box center [1062, 478] width 326 height 55
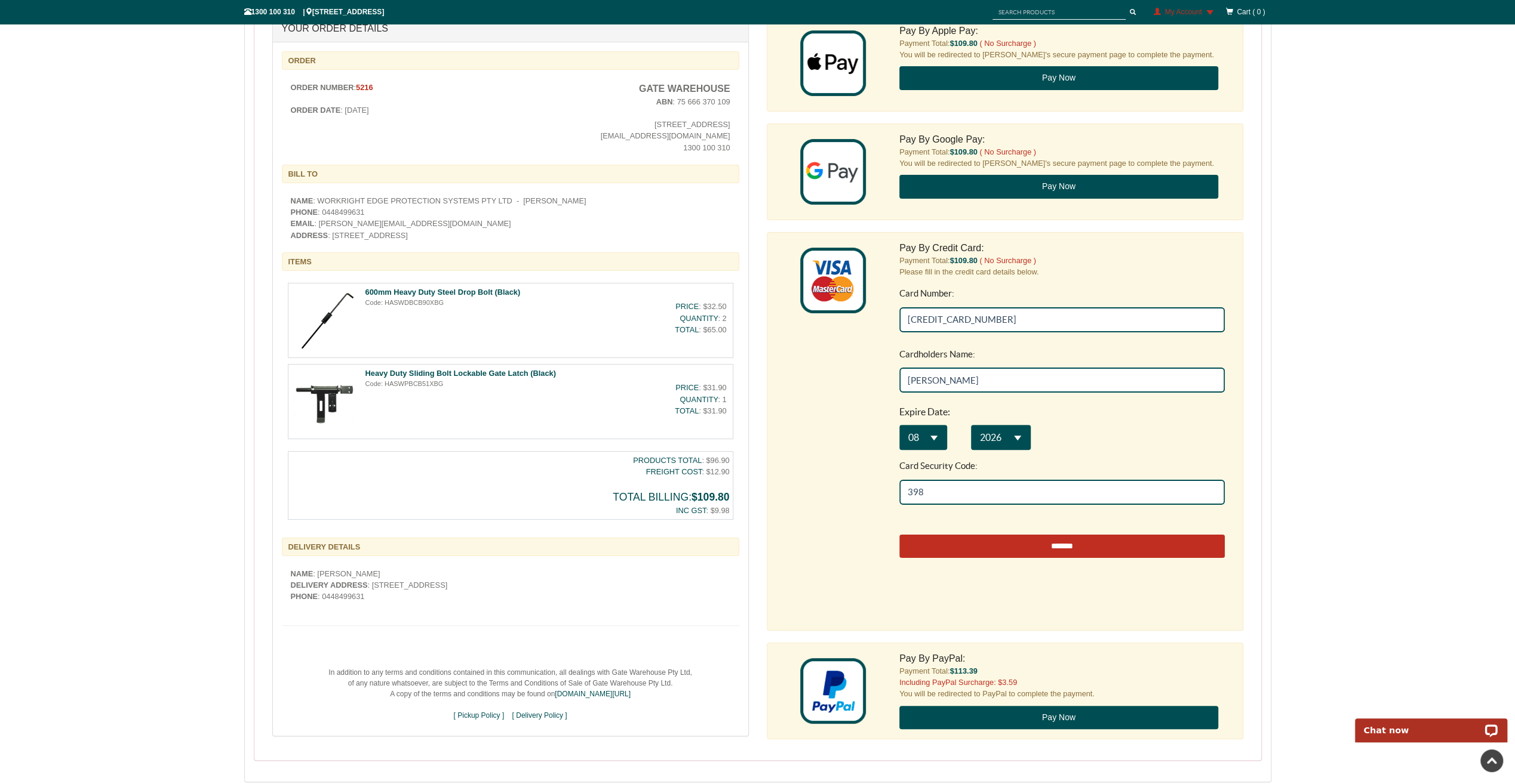
click at [1123, 543] on input "*******" at bounding box center [1062, 547] width 326 height 24
type input "**********"
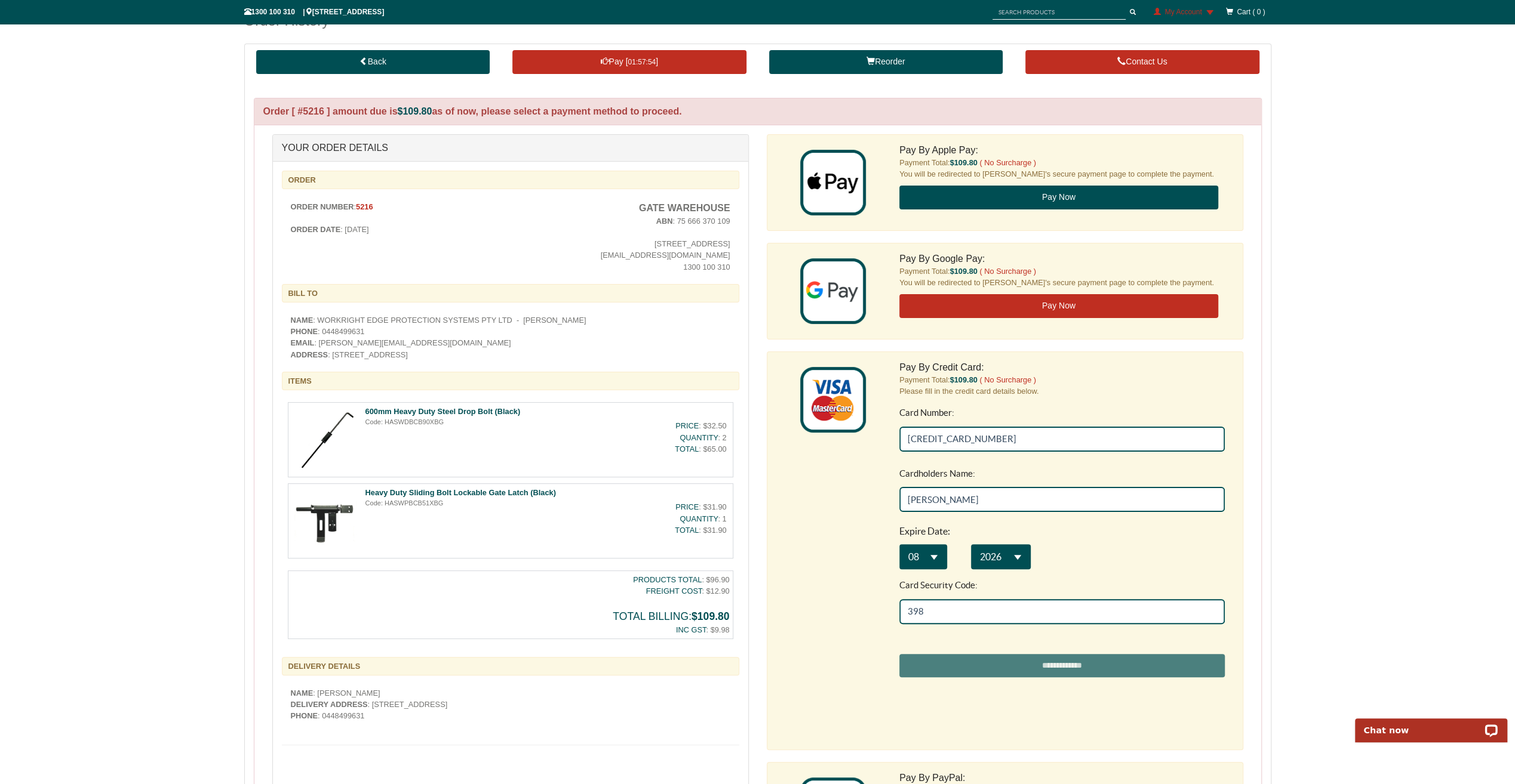
scroll to position [119, 0]
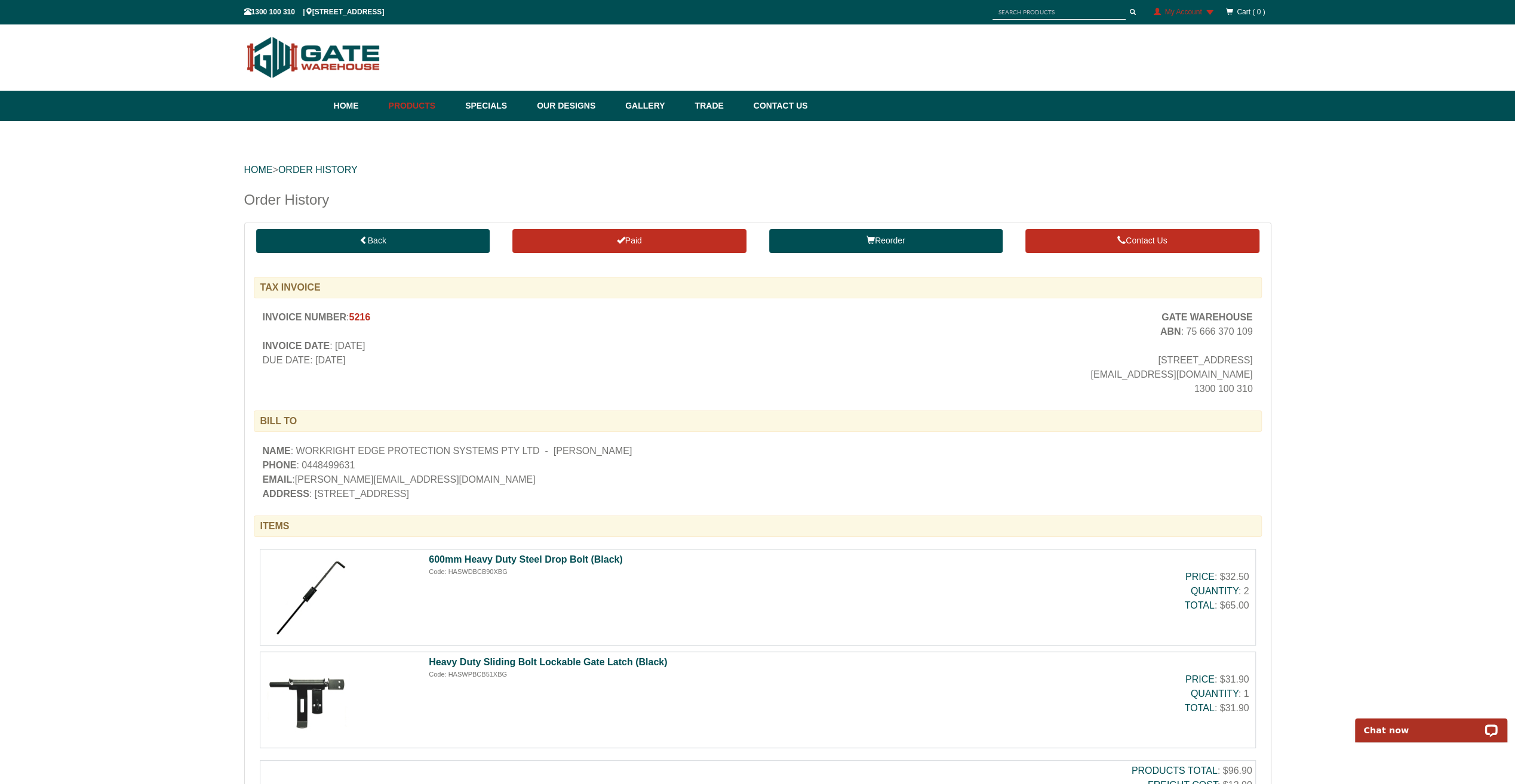
click at [1334, 506] on div "HOME > Order History Order History Back Paid Reorder Contact Us TAX INVOICE INV…" at bounding box center [758, 711] width 1515 height 1181
